Goal: Task Accomplishment & Management: Use online tool/utility

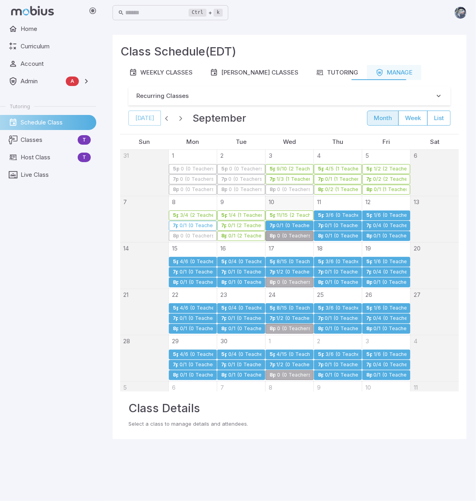
click at [294, 226] on div "0/1 (0 Teachers)" at bounding box center [294, 226] width 34 height 6
click at [302, 224] on div "0/1 (0 Teachers)" at bounding box center [294, 226] width 34 height 6
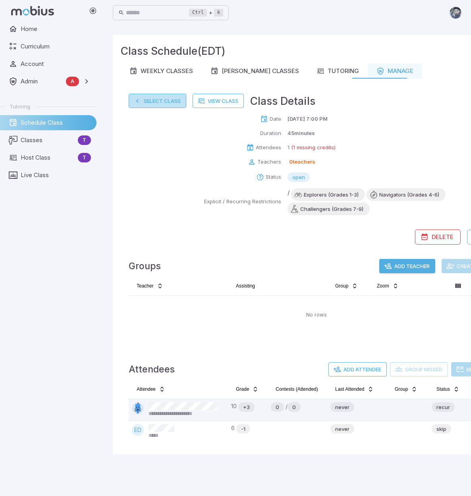
click at [161, 104] on button "Select Class" at bounding box center [158, 101] width 58 height 14
